Goal: Task Accomplishment & Management: Complete application form

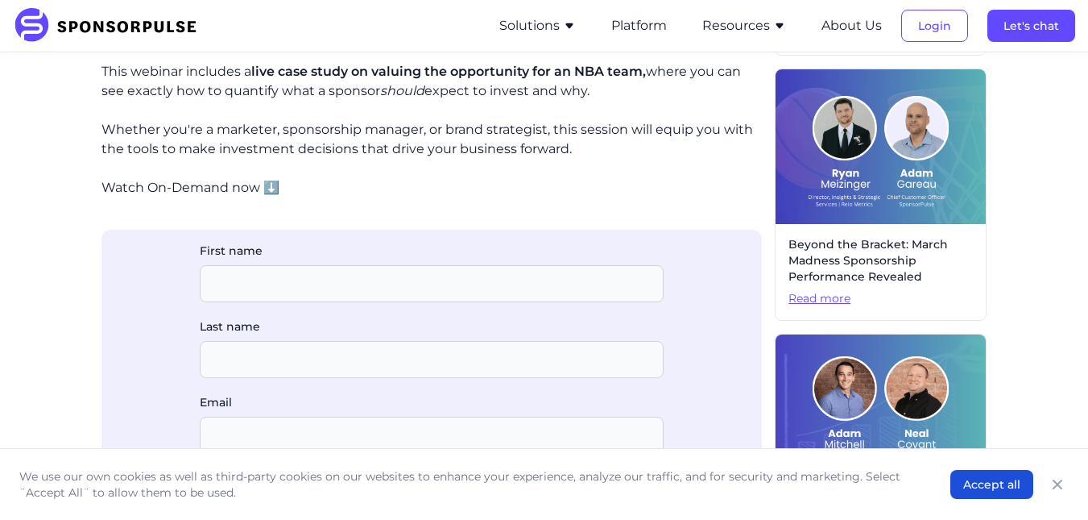
scroll to position [618, 0]
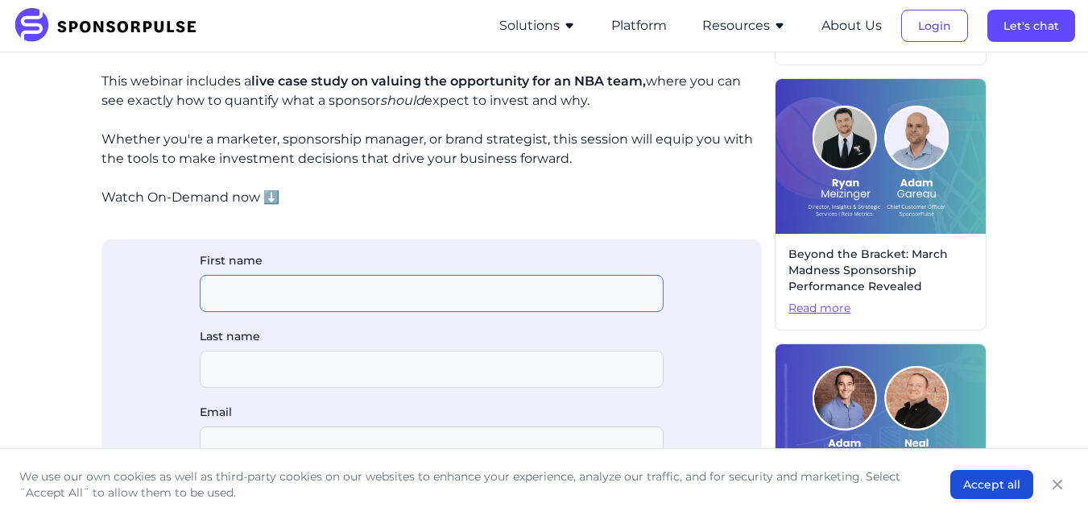
click at [405, 280] on input "First name" at bounding box center [432, 293] width 464 height 37
type input "Fillipus Heeno"
type input "Naunyango"
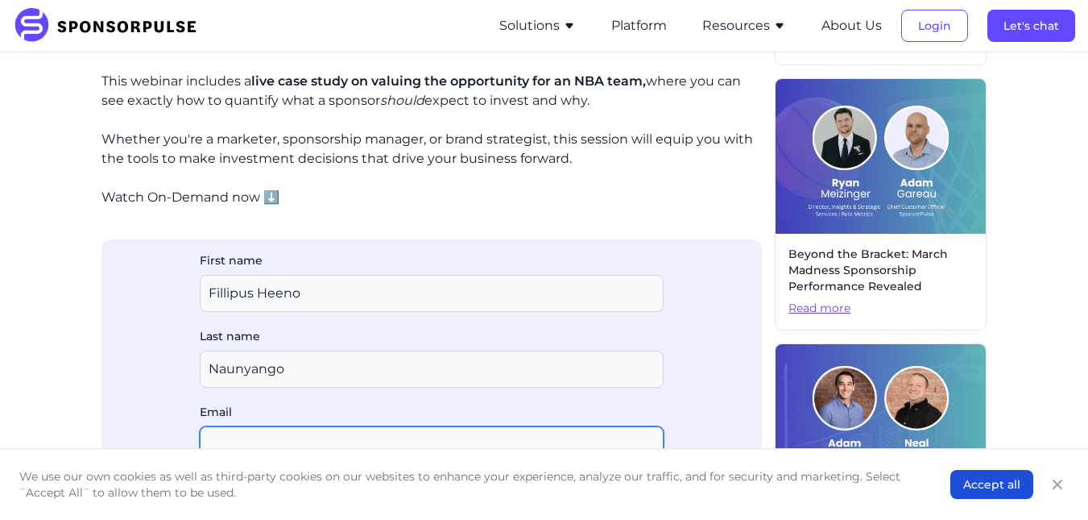
type input "[EMAIL_ADDRESS][DOMAIN_NAME]"
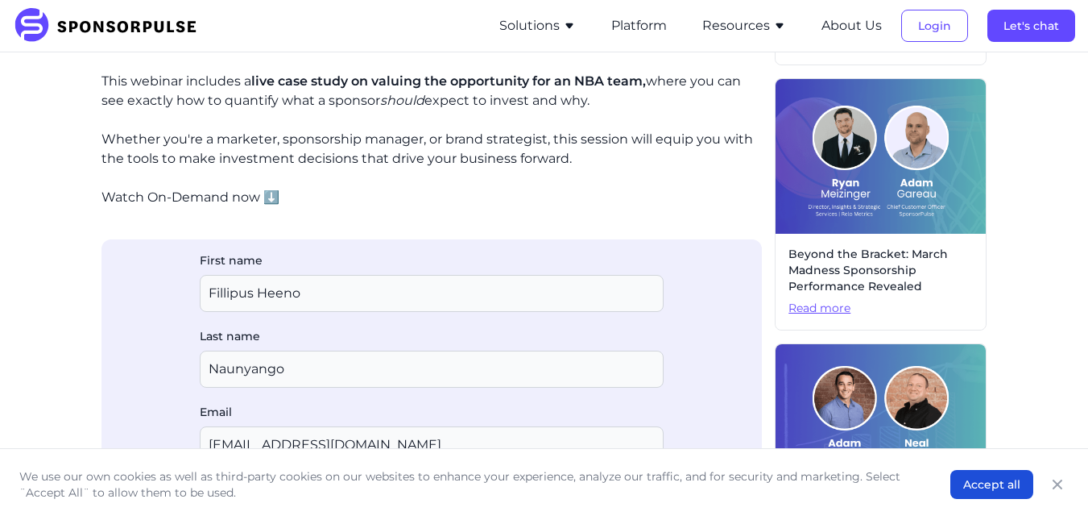
type input "Liberator Football Academy"
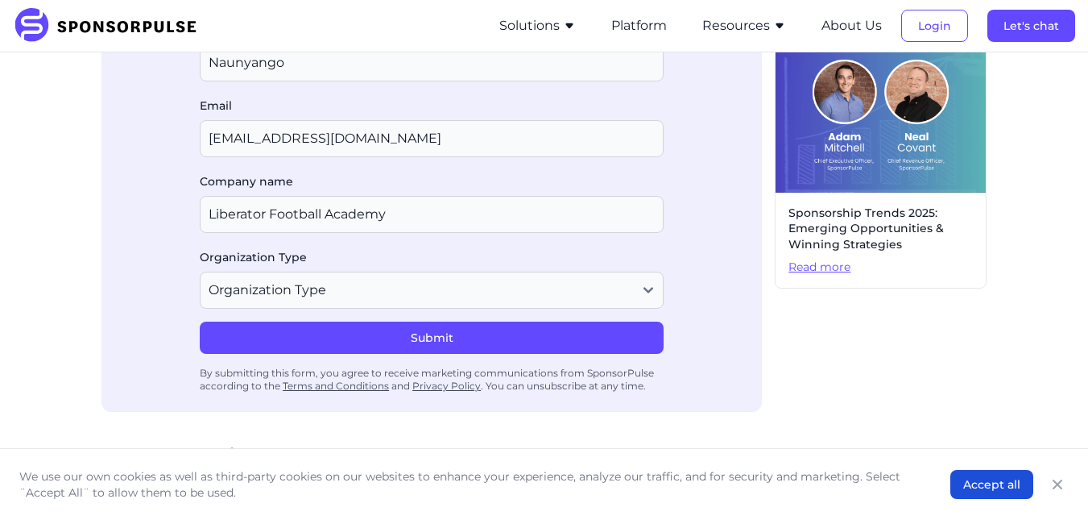
scroll to position [934, 0]
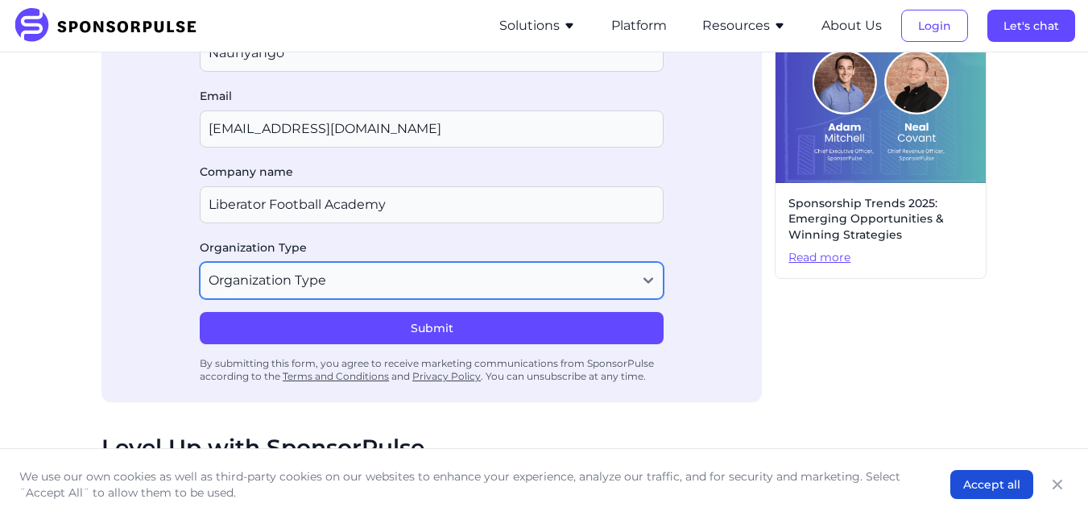
click at [644, 278] on select "Organization Type Agency or Consultancy Property Brand (Sponsor) Other" at bounding box center [432, 280] width 464 height 37
select select "Other"
click at [200, 262] on select "Organization Type Agency or Consultancy Property Brand (Sponsor) Other" at bounding box center [432, 280] width 464 height 37
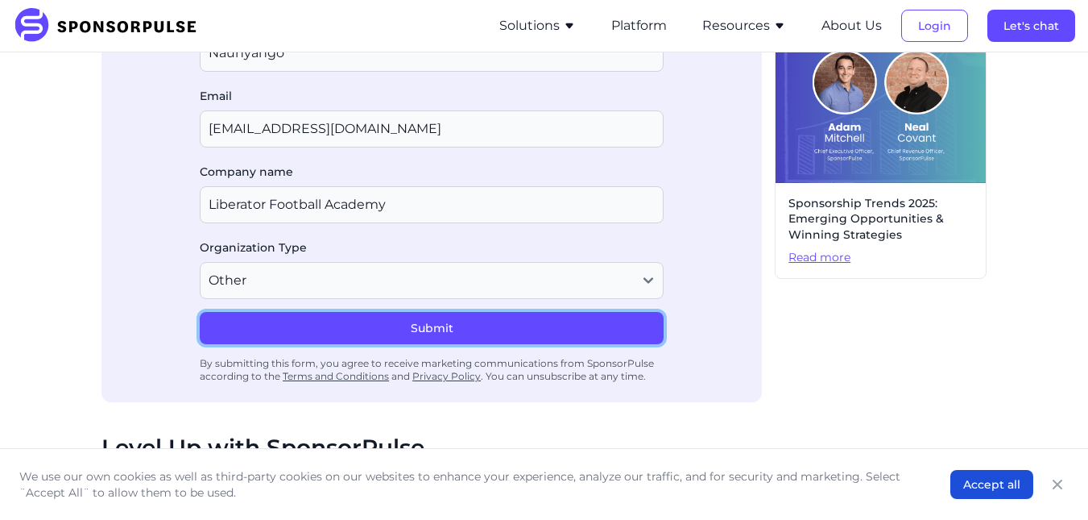
click at [437, 325] on button "Submit" at bounding box center [432, 328] width 464 height 32
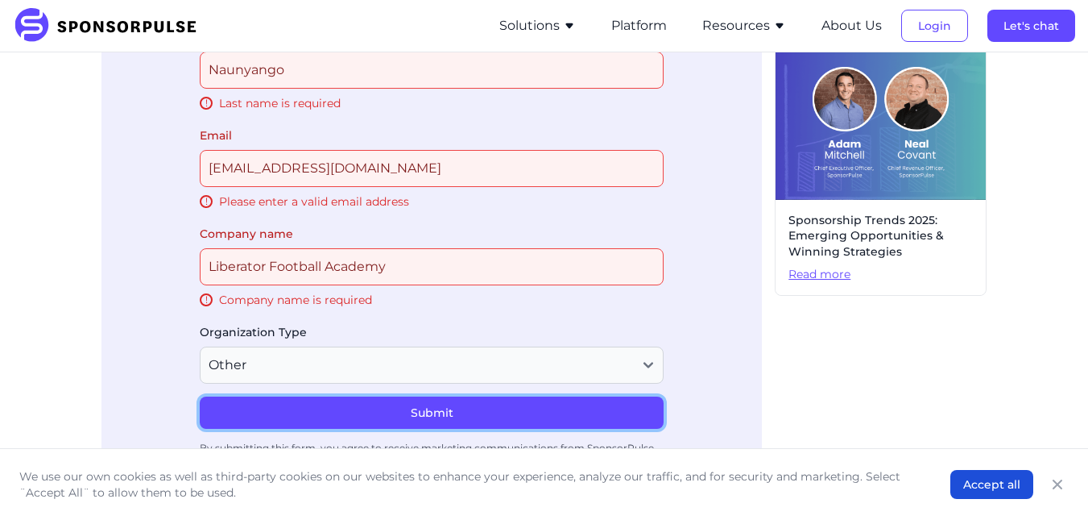
scroll to position [857, 0]
